Goal: Information Seeking & Learning: Learn about a topic

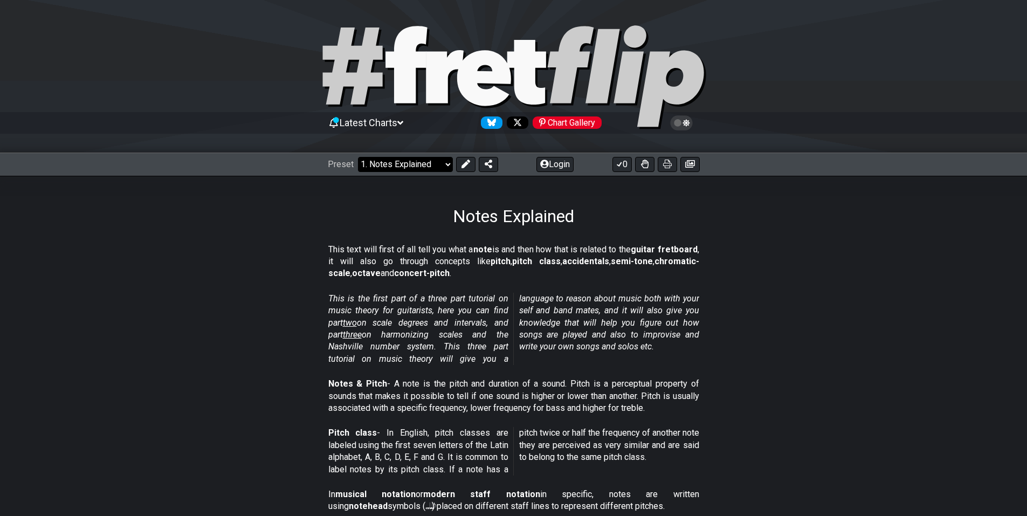
click at [444, 164] on select "Welcome to #fretflip! Initial Preset Custom Preset Minor Pentatonic Major Penta…" at bounding box center [405, 164] width 95 height 15
click at [358, 157] on select "Welcome to #fretflip! Initial Preset Custom Preset Minor Pentatonic Major Penta…" at bounding box center [405, 164] width 95 height 15
select select "/find-all-notes"
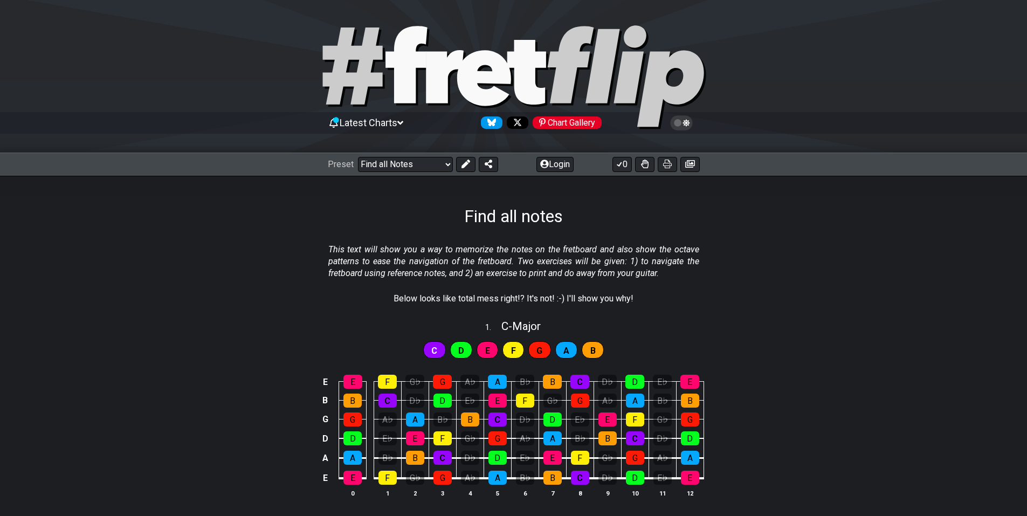
click at [866, 245] on section "This text will show you a way to memorize the notes on the fretboard and also s…" at bounding box center [513, 263] width 1027 height 49
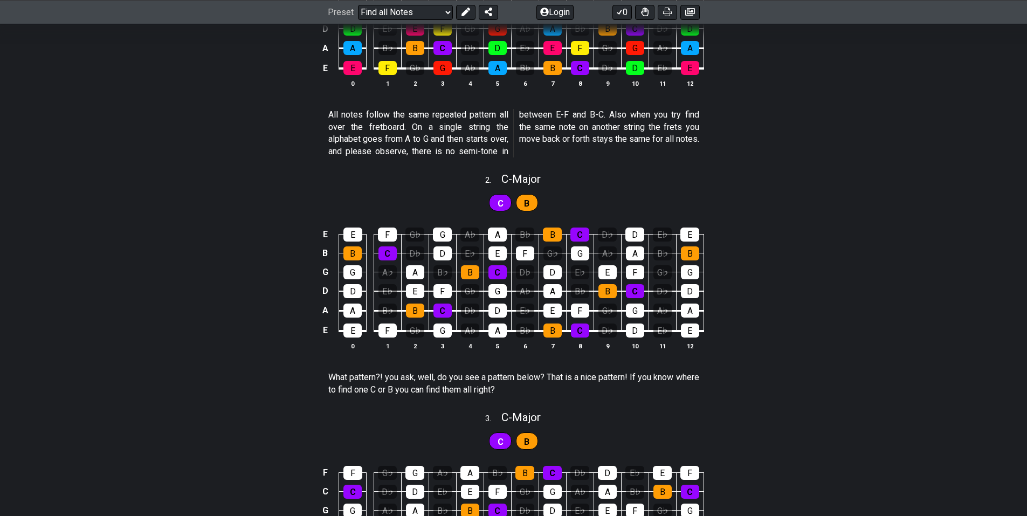
scroll to position [434, 0]
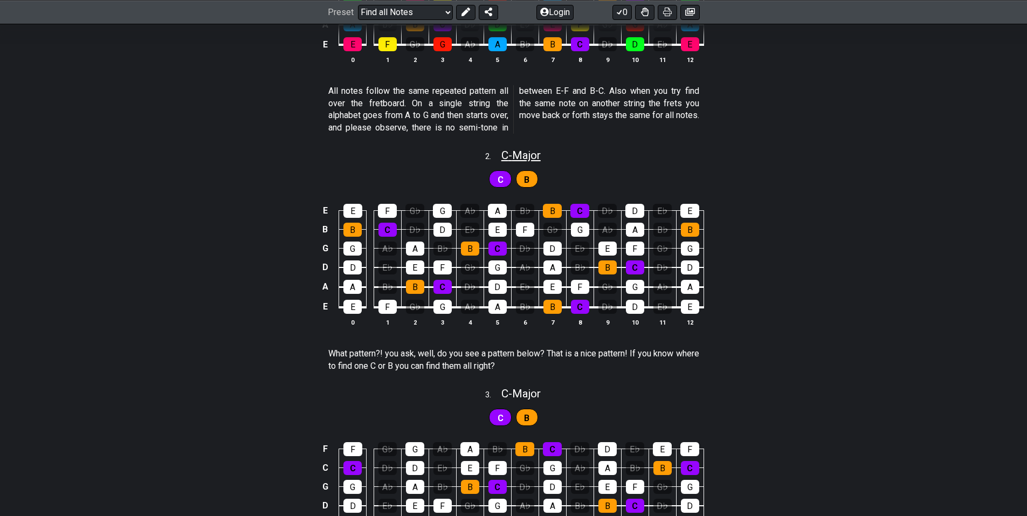
click at [526, 160] on span "C - Major" at bounding box center [521, 155] width 39 height 13
select select "C"
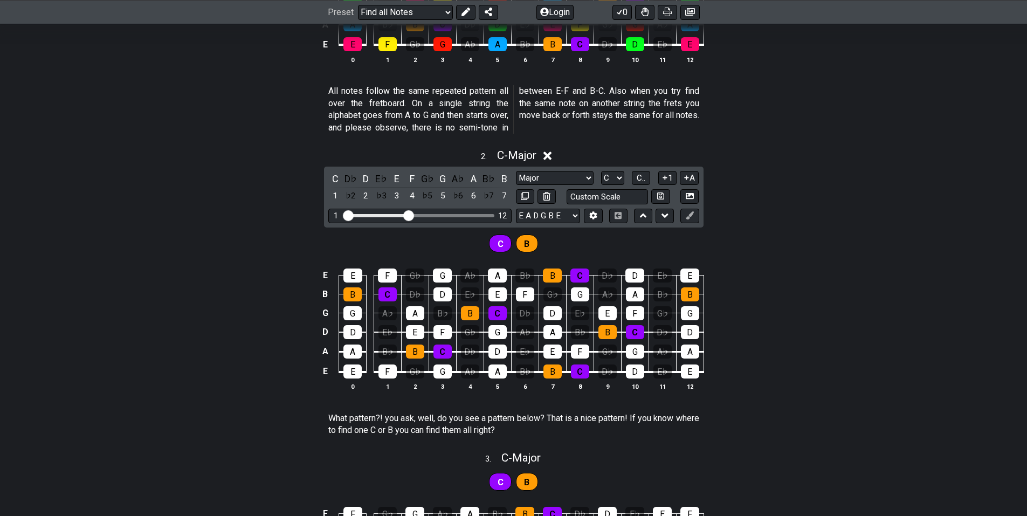
click at [549, 155] on icon at bounding box center [548, 156] width 8 height 8
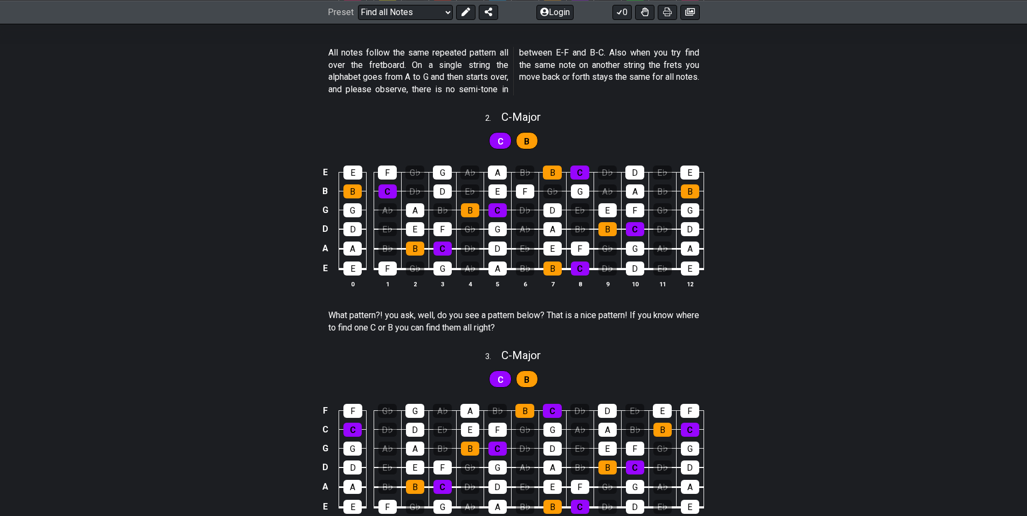
scroll to position [487, 0]
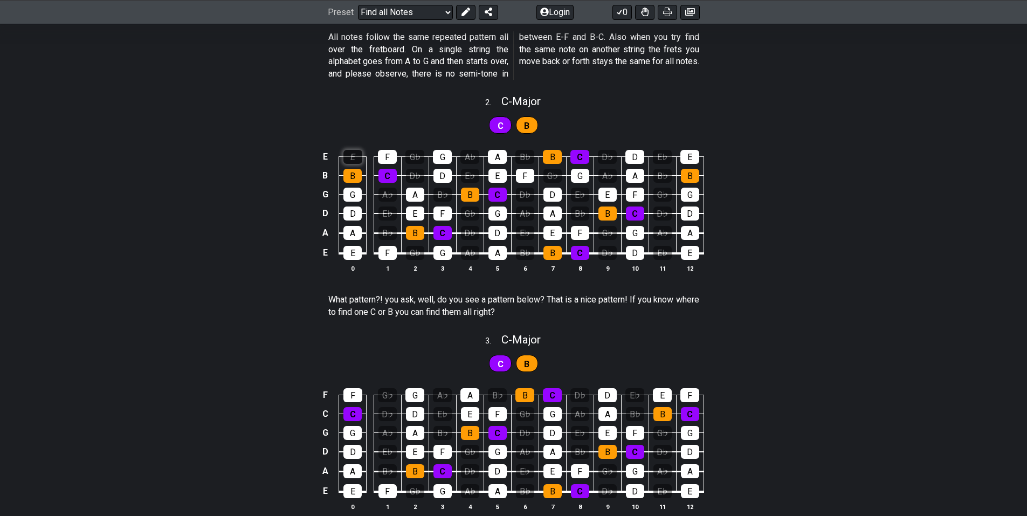
click at [355, 161] on div "E" at bounding box center [353, 157] width 19 height 14
click at [354, 161] on div "E" at bounding box center [353, 157] width 19 height 14
click at [223, 169] on div "E E F G♭ G A♭ A B♭ B C D♭ D E♭ E B B C D♭ D E♭ E F G♭ G A♭ A B♭ B G G A♭ A B♭ B…" at bounding box center [513, 212] width 1027 height 152
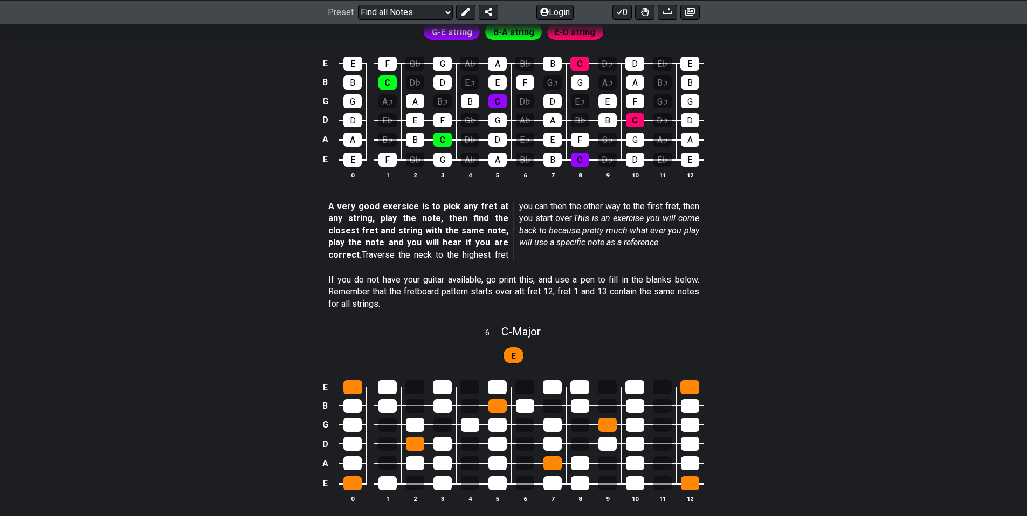
scroll to position [1404, 0]
